Goal: Task Accomplishment & Management: Use online tool/utility

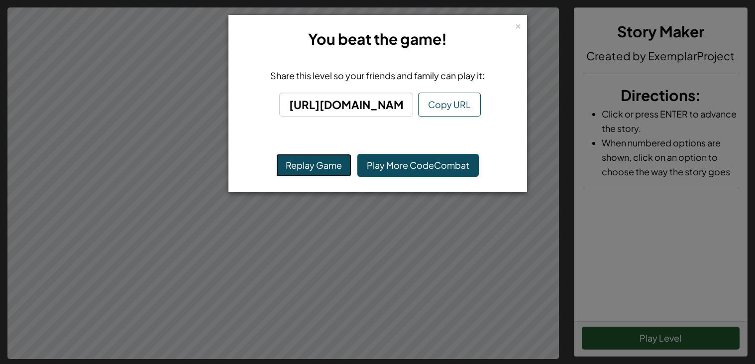
click at [337, 163] on button "Replay Game" at bounding box center [313, 165] width 75 height 23
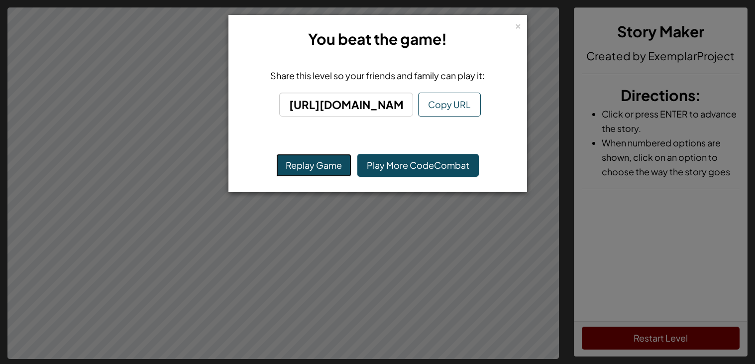
click at [322, 168] on button "Replay Game" at bounding box center [313, 165] width 75 height 23
click at [351, 202] on div "× You beat the game! Share this level so your friends and family can play it: […" at bounding box center [377, 182] width 755 height 364
